Goal: Communication & Community: Answer question/provide support

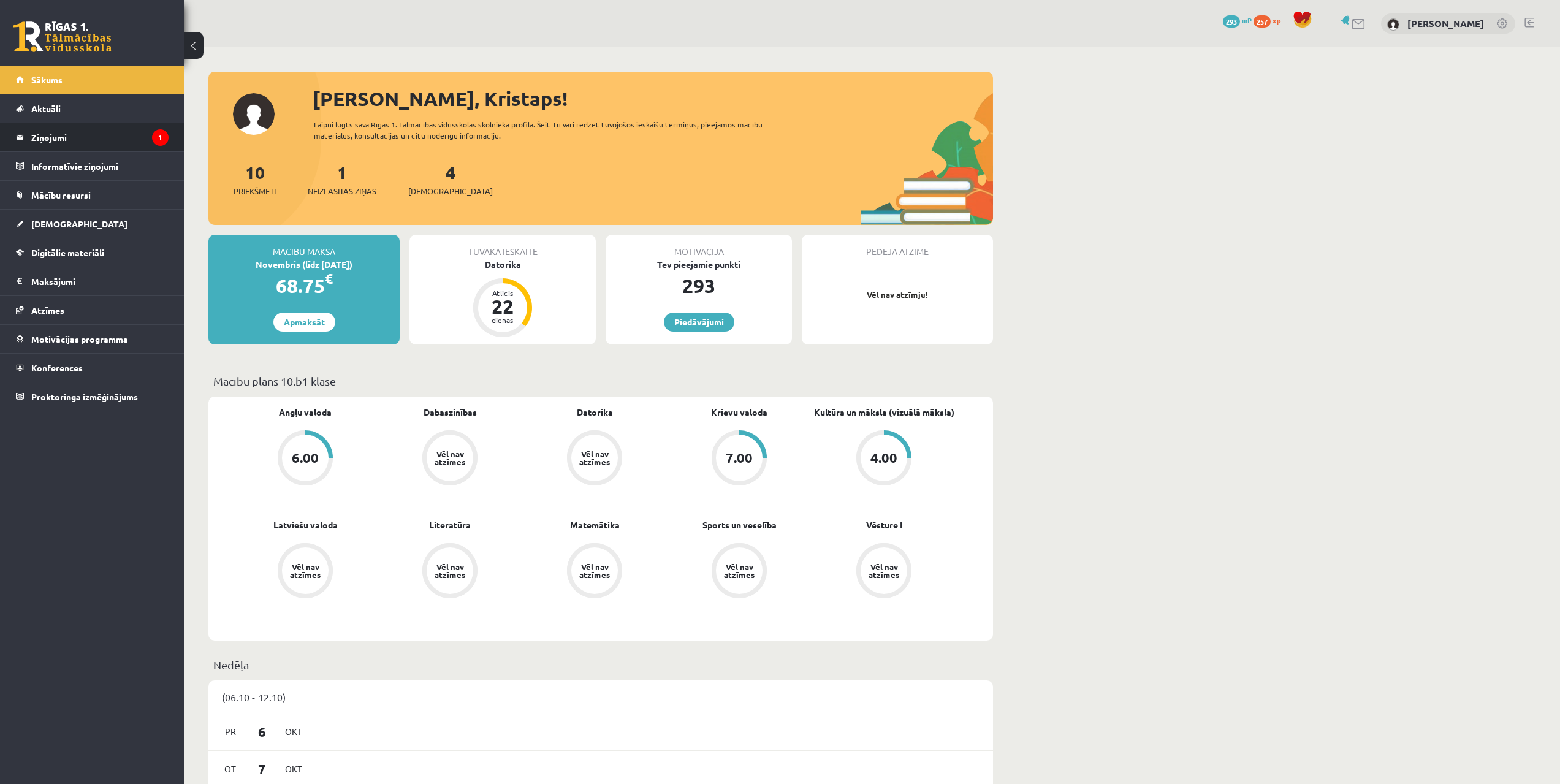
click at [65, 132] on legend "Ziņojumi 1" at bounding box center [100, 138] width 138 height 28
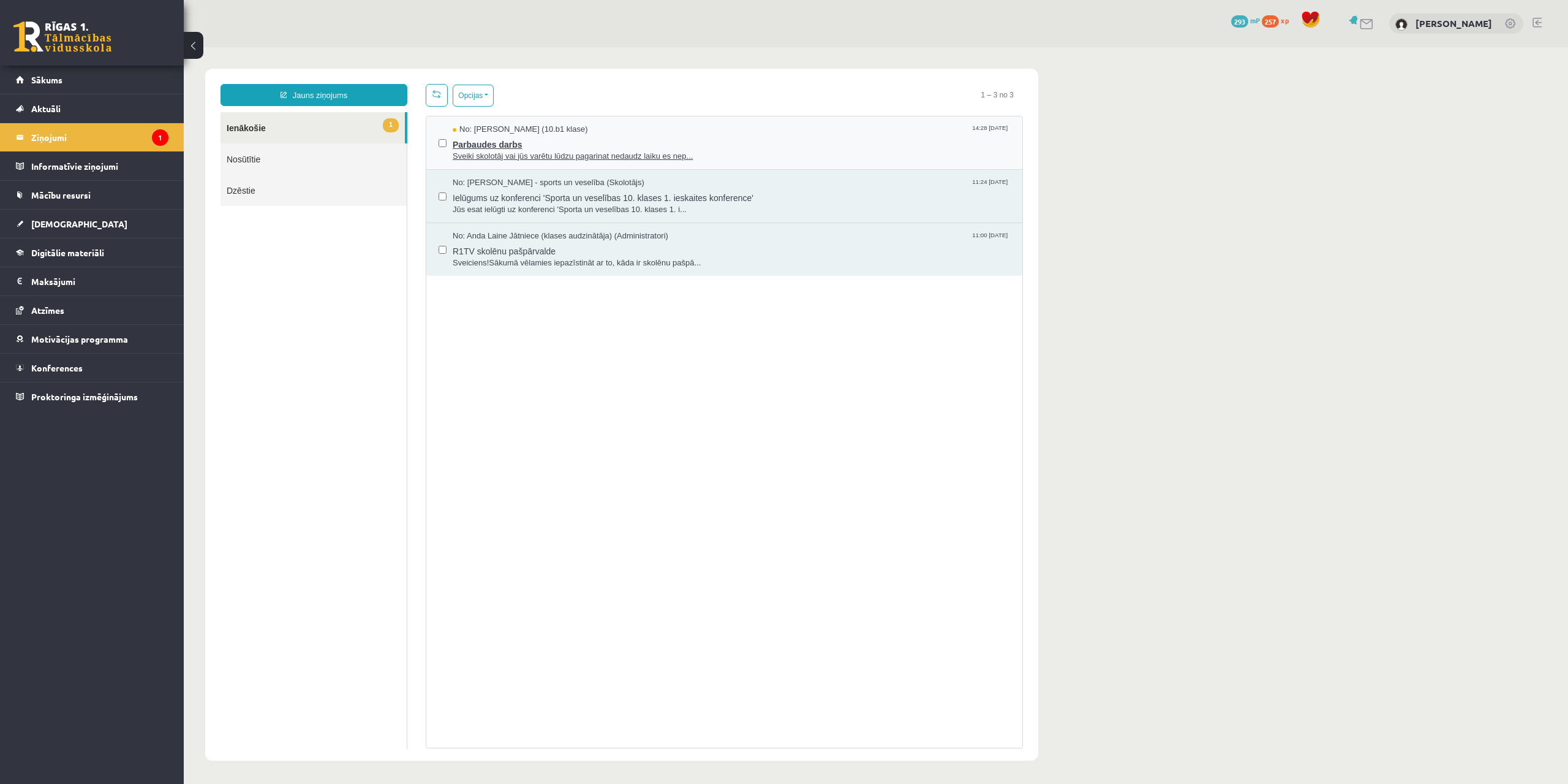
click at [592, 155] on span "Sveiki skolotāj vai jūs varētu lūdzu pagarinat nedaudz laiku es nep..." at bounding box center [731, 156] width 557 height 12
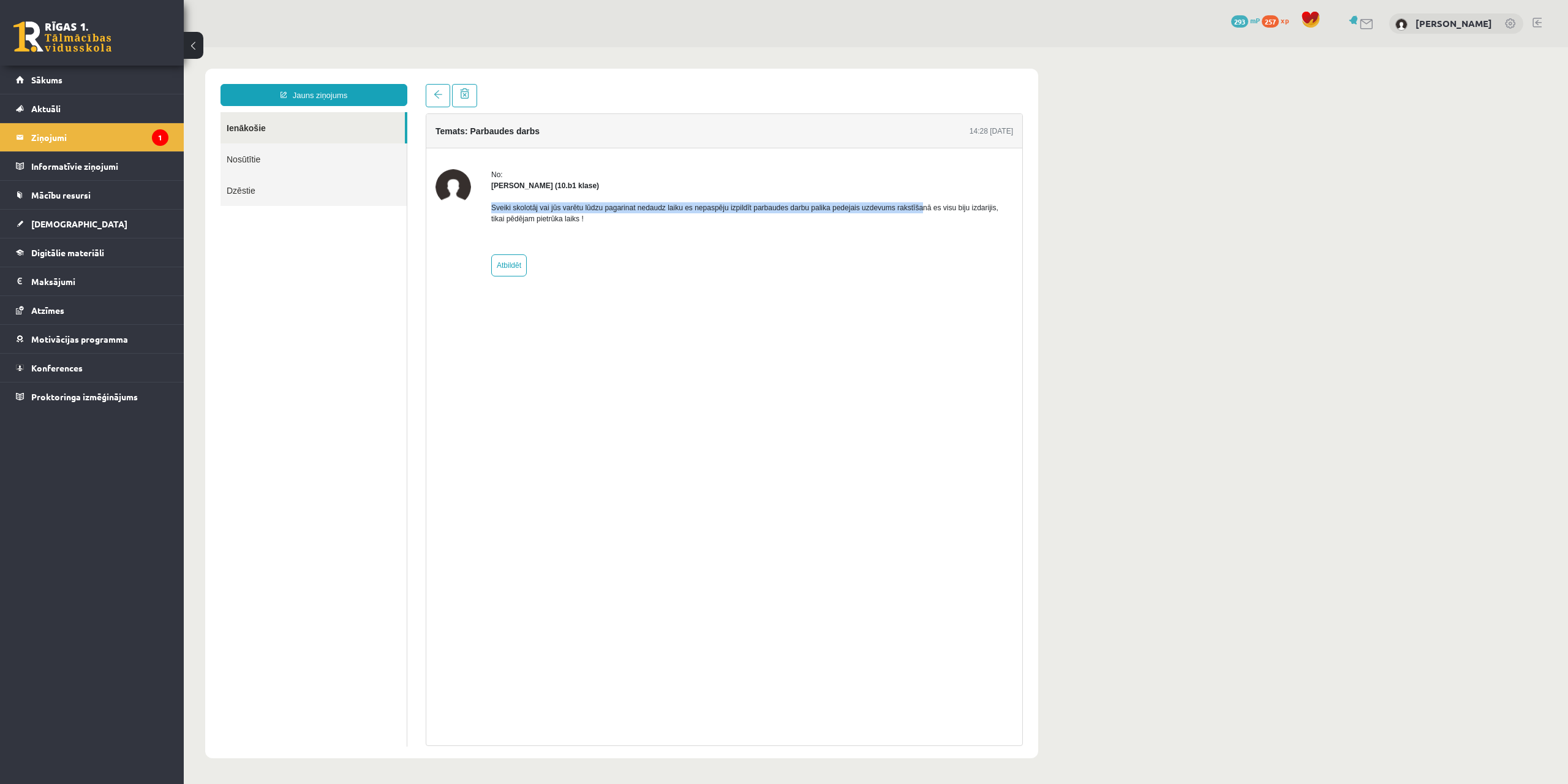
drag, startPoint x: 492, startPoint y: 208, endPoint x: 915, endPoint y: 207, distance: 423.0
click at [915, 207] on p "Sveiki skolotāj vai jūs varētu lūdzu pagarinat nedaudz laiku es nepaspēju izpil…" at bounding box center [752, 213] width 522 height 22
click at [66, 83] on link "Sākums" at bounding box center [92, 79] width 152 height 28
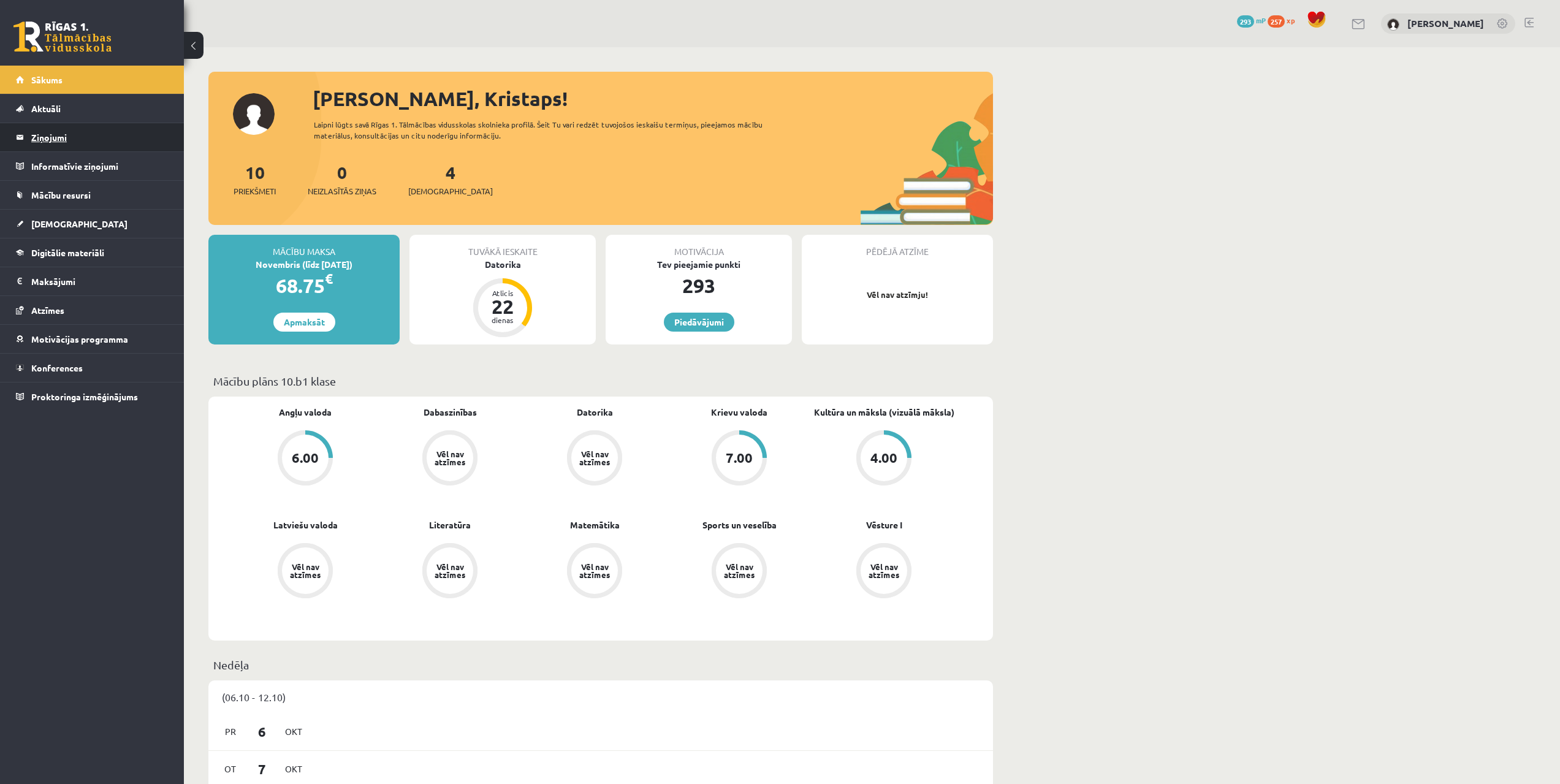
click at [53, 138] on legend "Ziņojumi 0" at bounding box center [100, 138] width 138 height 28
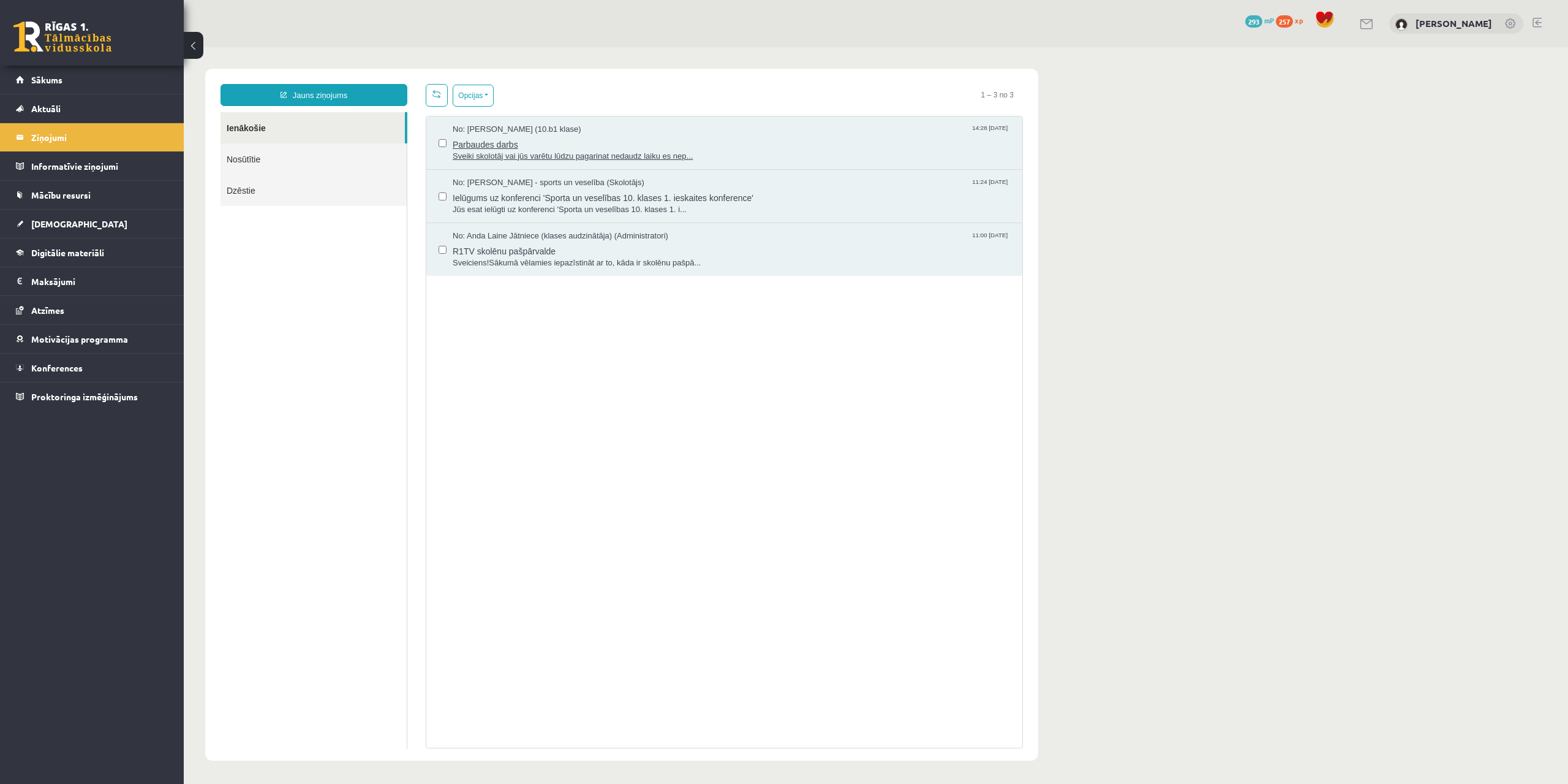
click at [487, 143] on span "Parbaudes darbs" at bounding box center [731, 142] width 557 height 15
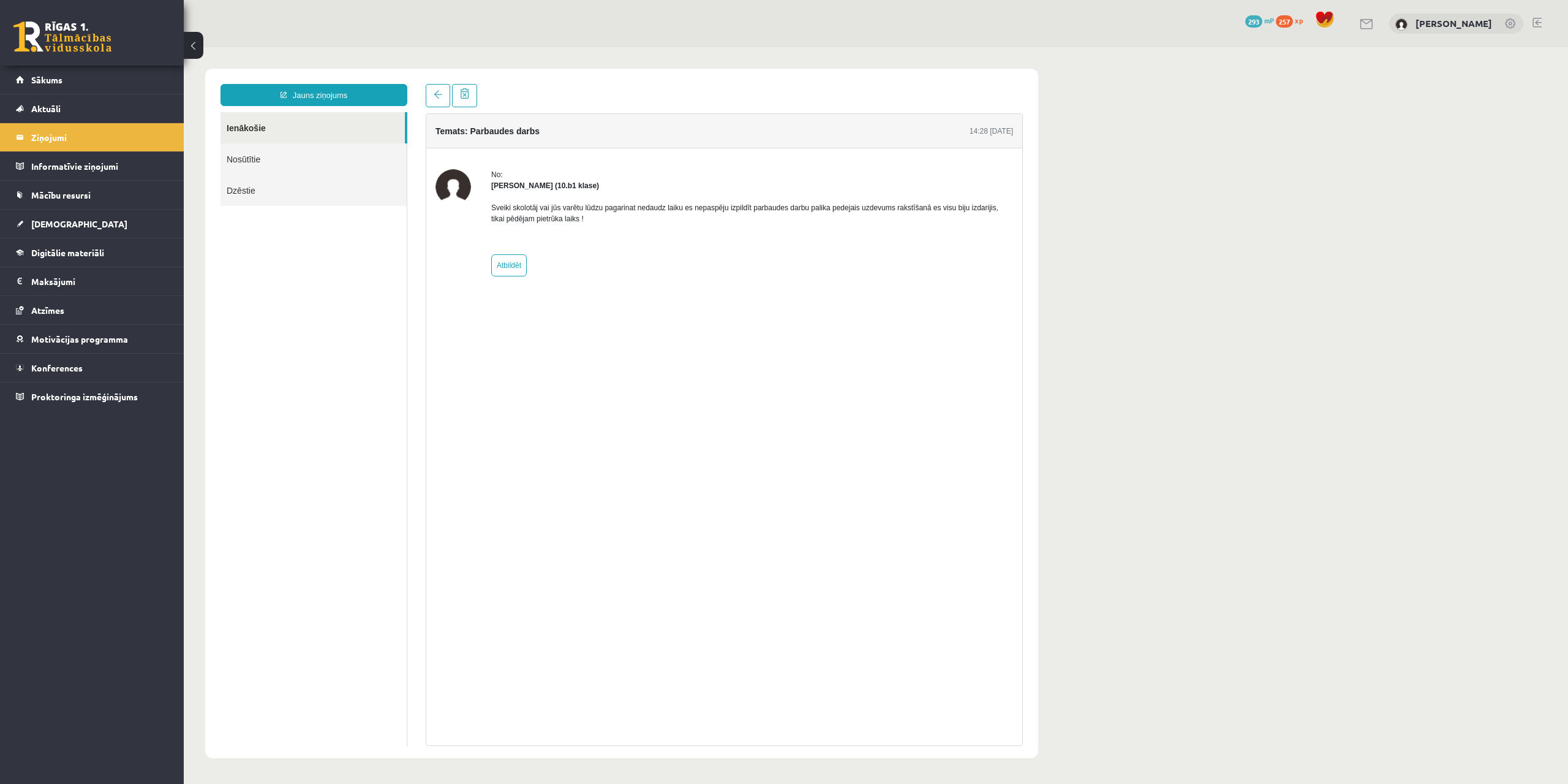
drag, startPoint x: 784, startPoint y: 285, endPoint x: 578, endPoint y: 223, distance: 215.1
click at [709, 264] on div "No: [PERSON_NAME] (10.b1 klase) Sveiki skolotāj vai jūs varētu lūdzu pagarinat …" at bounding box center [724, 223] width 596 height 149
